Goal: Navigation & Orientation: Go to known website

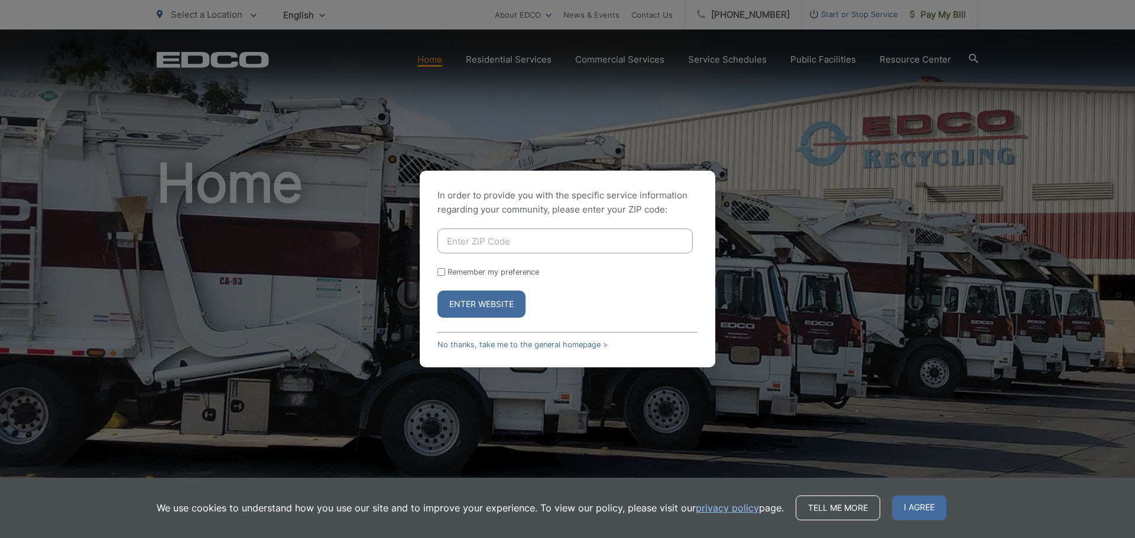
click at [599, 237] on input "Enter ZIP Code" at bounding box center [564, 241] width 255 height 25
click at [523, 243] on input "Enter ZIP Code" at bounding box center [564, 241] width 255 height 25
type input "92014"
click at [437, 291] on button "Enter Website" at bounding box center [481, 304] width 88 height 27
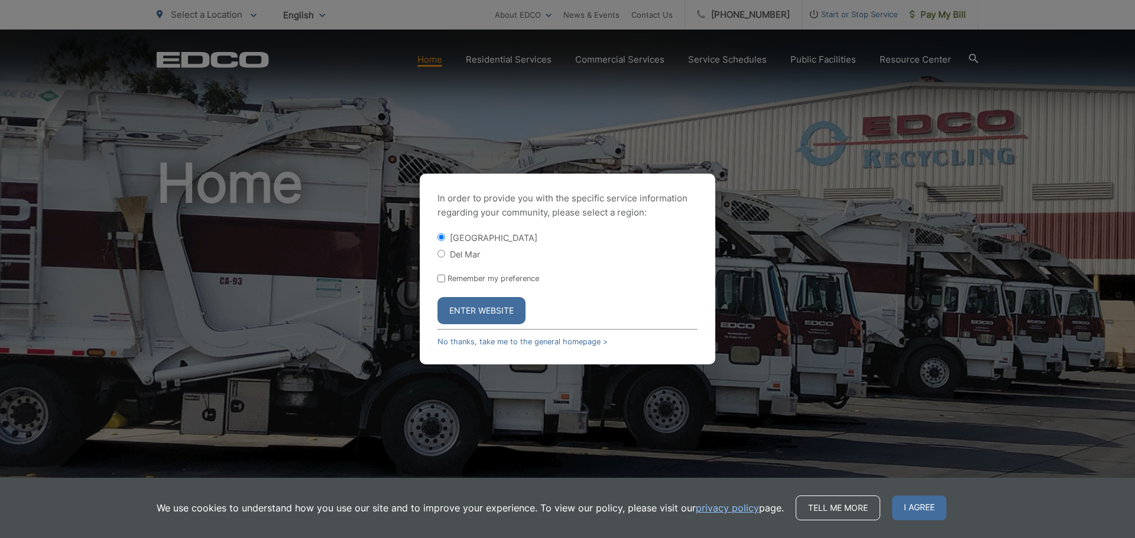
click at [485, 314] on button "Enter Website" at bounding box center [481, 310] width 88 height 27
